Goal: Navigation & Orientation: Find specific page/section

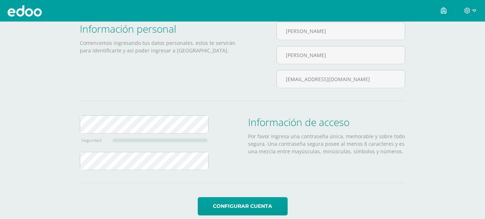
scroll to position [58, 0]
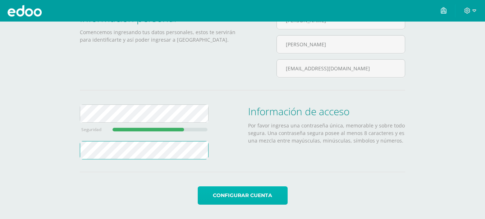
click at [244, 198] on button "Configurar cuenta" at bounding box center [243, 196] width 90 height 18
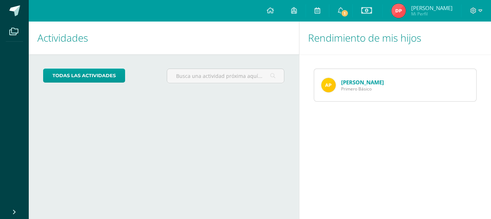
click at [356, 83] on link "[PERSON_NAME]" at bounding box center [362, 82] width 43 height 7
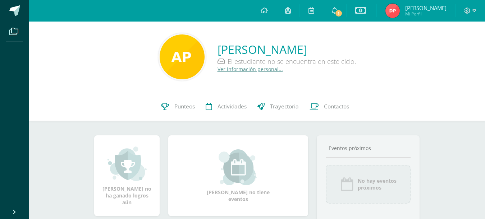
click at [332, 10] on icon at bounding box center [335, 10] width 6 height 6
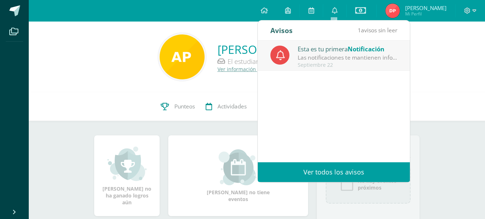
click at [354, 169] on link "Ver todos los avisos" at bounding box center [334, 173] width 152 height 20
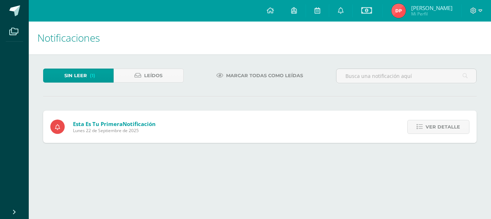
click at [444, 130] on span "Ver detalle" at bounding box center [443, 126] width 35 height 13
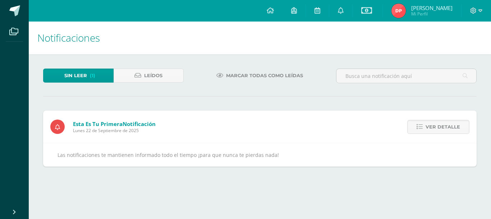
click at [269, 6] on link at bounding box center [270, 11] width 24 height 22
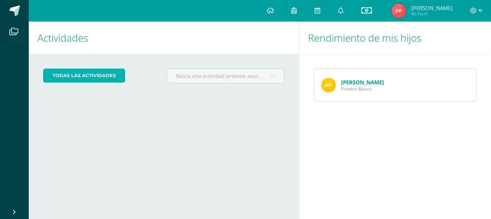
click at [98, 80] on link "todas las Actividades" at bounding box center [84, 76] width 82 height 14
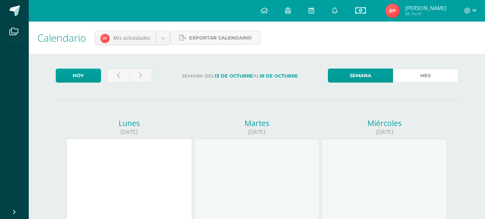
click at [420, 78] on link "Mes" at bounding box center [425, 76] width 65 height 14
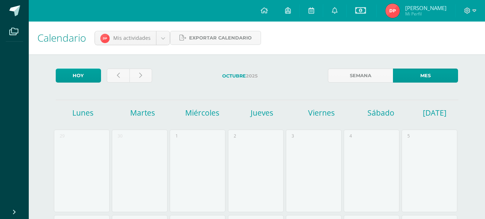
click at [265, 7] on icon at bounding box center [264, 10] width 7 height 6
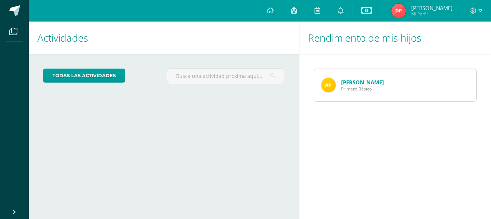
click at [294, 13] on icon at bounding box center [294, 10] width 6 height 6
click at [318, 10] on icon at bounding box center [318, 10] width 6 height 6
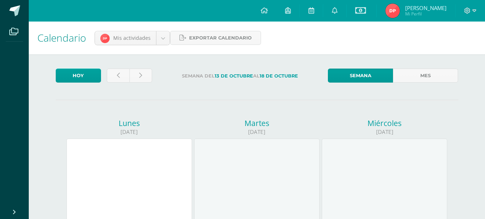
click at [362, 13] on icon at bounding box center [360, 10] width 11 height 9
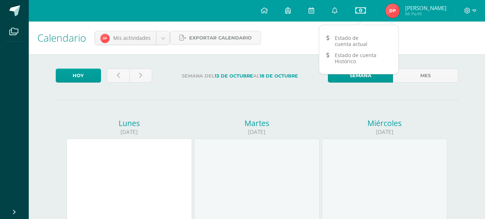
click at [356, 40] on link "Estado de cuenta actual" at bounding box center [358, 40] width 79 height 17
click at [413, 10] on span "[PERSON_NAME]" at bounding box center [425, 7] width 41 height 7
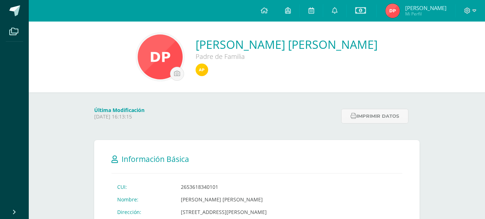
click at [264, 11] on icon at bounding box center [264, 10] width 7 height 6
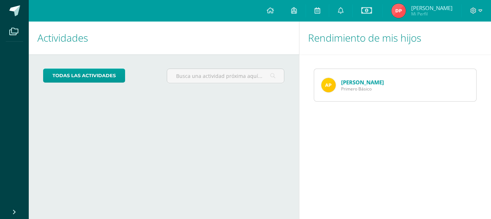
drag, startPoint x: 279, startPoint y: 5, endPoint x: 353, endPoint y: 142, distance: 155.4
click at [353, 142] on div "Rendimiento de mis hijos Aldo Pérez Primero Básico" at bounding box center [396, 121] width 195 height 198
click at [479, 11] on icon at bounding box center [481, 10] width 4 height 3
click at [461, 38] on span "Configuración" at bounding box center [458, 38] width 33 height 7
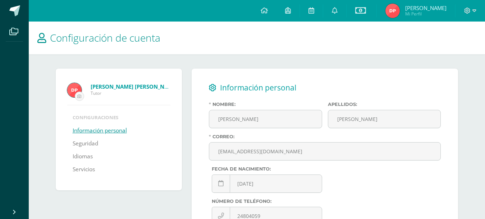
click at [83, 157] on link "Idiomas" at bounding box center [83, 156] width 20 height 13
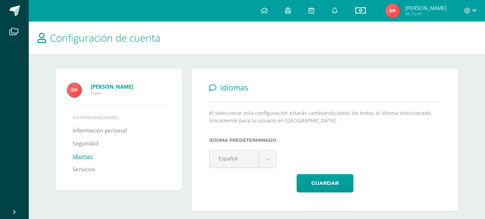
click at [84, 169] on link "Servicios" at bounding box center [84, 169] width 22 height 13
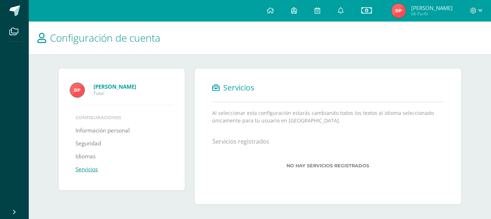
click at [87, 159] on link "Idiomas" at bounding box center [86, 156] width 20 height 13
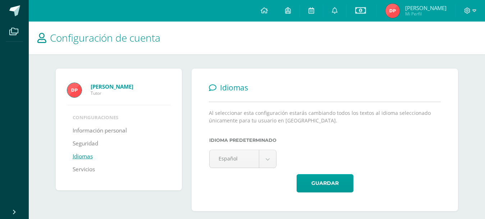
click at [473, 12] on icon at bounding box center [474, 11] width 4 height 6
click at [473, 13] on icon at bounding box center [474, 11] width 4 height 6
drag, startPoint x: 450, startPoint y: 3, endPoint x: 12, endPoint y: 33, distance: 439.7
click at [12, 33] on icon at bounding box center [13, 31] width 9 height 7
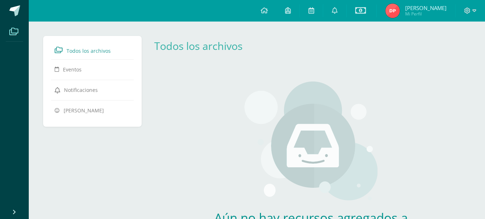
click at [78, 74] on link "Eventos" at bounding box center [93, 69] width 76 height 13
click at [268, 10] on link at bounding box center [264, 11] width 24 height 22
click at [216, 156] on div "Aún no hay recursos agregados a esta categoría. Podrás ver todos los recursos c…" at bounding box center [311, 173] width 212 height 213
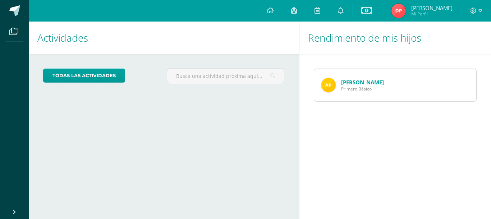
click at [271, 7] on span at bounding box center [270, 11] width 7 height 8
click at [272, 12] on icon at bounding box center [270, 10] width 7 height 6
click at [19, 26] on span at bounding box center [14, 31] width 16 height 16
click at [17, 37] on span at bounding box center [14, 31] width 16 height 16
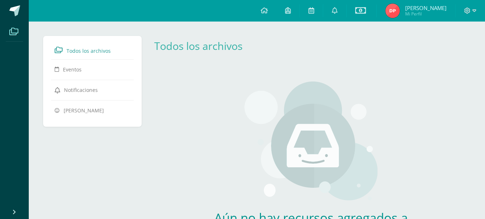
click at [265, 11] on icon at bounding box center [264, 10] width 7 height 6
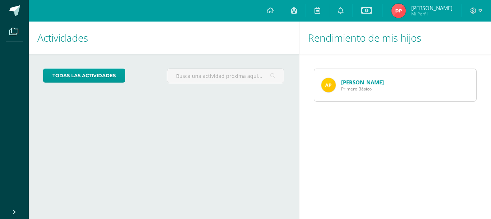
click at [320, 11] on link at bounding box center [317, 11] width 23 height 22
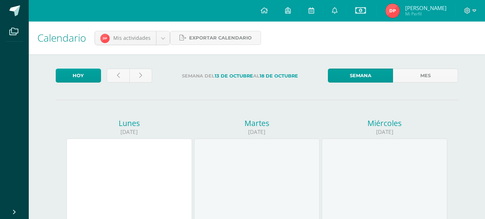
click at [262, 11] on icon at bounding box center [264, 10] width 7 height 6
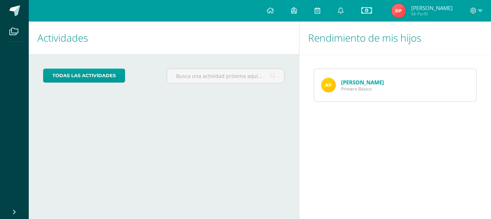
click at [13, 10] on span at bounding box center [14, 10] width 11 height 11
click at [13, 35] on icon at bounding box center [13, 31] width 9 height 7
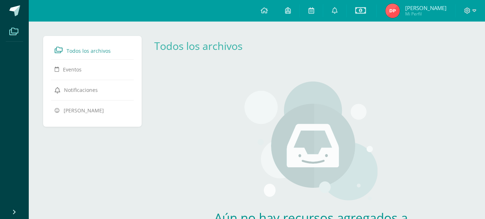
click at [472, 13] on span at bounding box center [470, 11] width 12 height 8
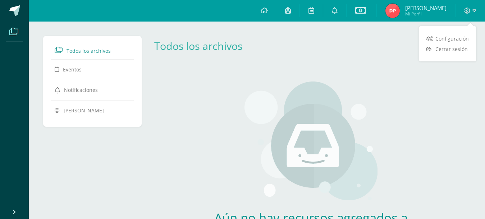
click at [449, 49] on span "Cerrar sesión" at bounding box center [451, 49] width 32 height 7
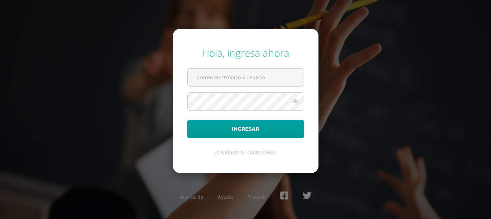
type input "[EMAIL_ADDRESS][DOMAIN_NAME]"
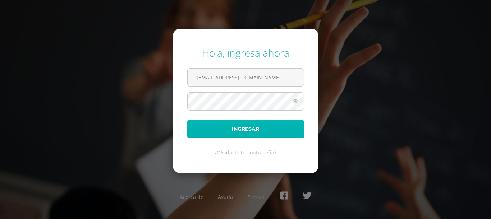
click at [235, 138] on button "Ingresar" at bounding box center [245, 129] width 117 height 18
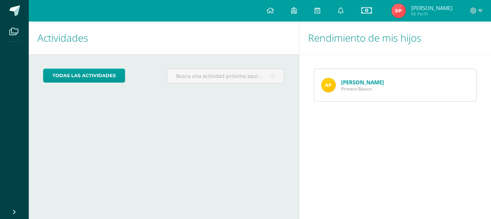
click at [363, 81] on link "Aldo Pérez" at bounding box center [362, 82] width 43 height 7
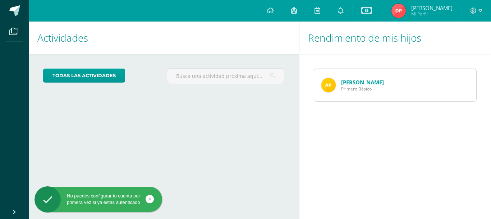
click at [481, 12] on icon at bounding box center [481, 11] width 4 height 6
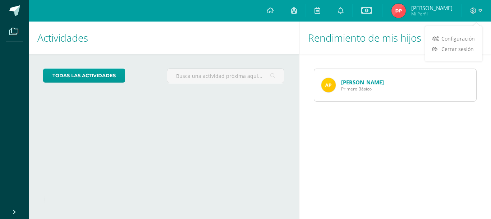
click at [452, 45] on link "Cerrar sesión" at bounding box center [453, 49] width 57 height 10
click at [476, 9] on icon at bounding box center [473, 11] width 6 height 6
click at [482, 9] on icon at bounding box center [481, 11] width 4 height 6
click at [459, 53] on link "Cerrar sesión" at bounding box center [453, 49] width 57 height 10
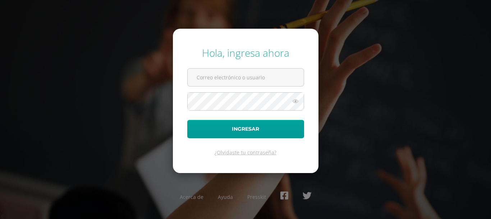
type input "[EMAIL_ADDRESS][DOMAIN_NAME]"
click at [295, 101] on icon at bounding box center [295, 101] width 9 height 9
click at [295, 101] on icon at bounding box center [295, 101] width 10 height 9
drag, startPoint x: 445, startPoint y: 1, endPoint x: 355, endPoint y: 86, distance: 123.9
click at [355, 86] on div "Hola, ingresa ahora perezlopez9387@gmail.com Ingresar ¿Olvidaste tu contraseña?…" at bounding box center [246, 109] width 464 height 139
